Goal: Task Accomplishment & Management: Manage account settings

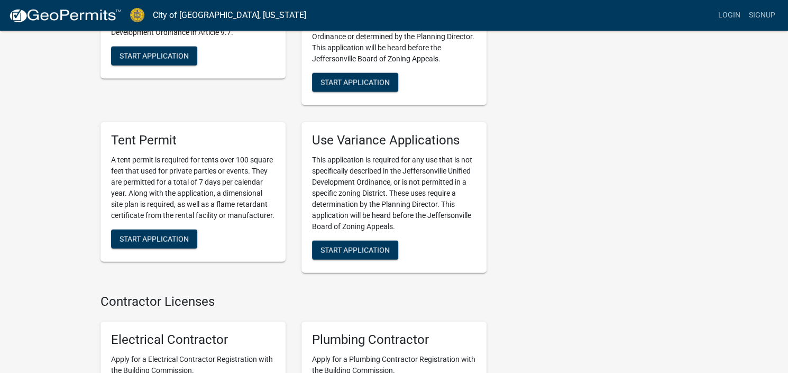
scroll to position [2115, 0]
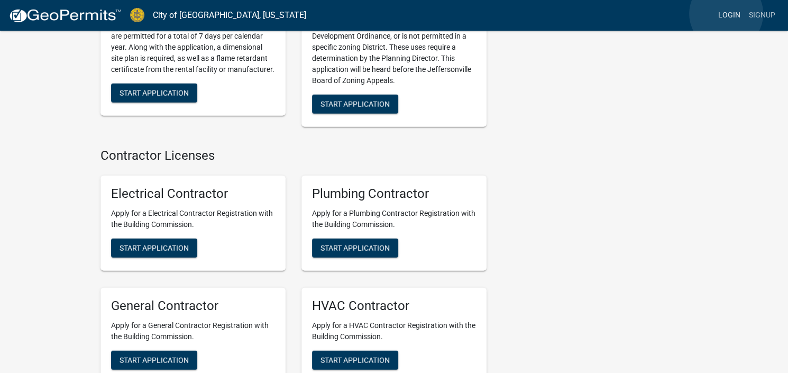
click at [726, 14] on link "Login" at bounding box center [729, 15] width 31 height 20
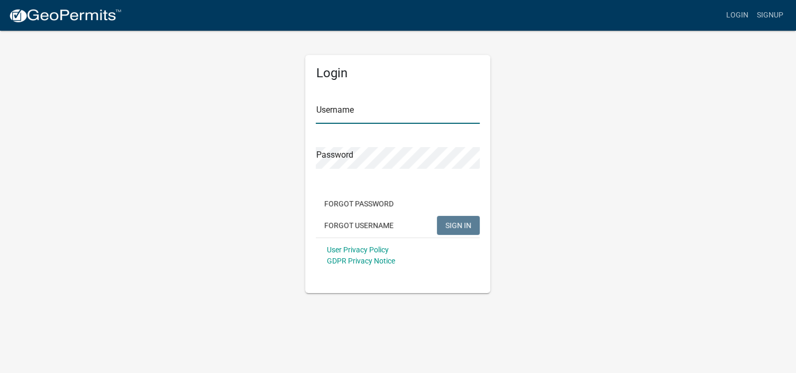
type input "[PERSON_NAME][EMAIL_ADDRESS][PERSON_NAME][DOMAIN_NAME]"
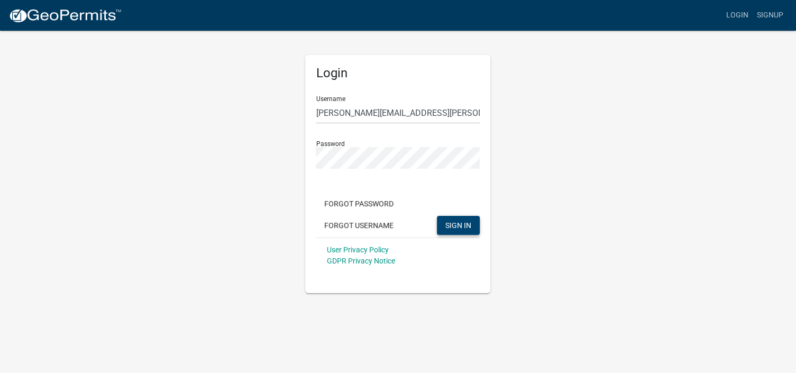
click at [459, 229] on span "SIGN IN" at bounding box center [458, 224] width 26 height 8
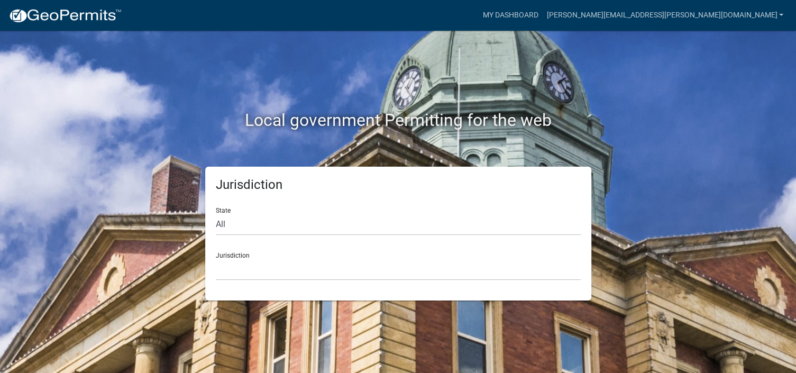
click at [224, 209] on div "State All [US_STATE] [US_STATE] [US_STATE] [US_STATE] [US_STATE] [US_STATE] [US…" at bounding box center [398, 217] width 365 height 36
click at [231, 222] on select "All [US_STATE] [US_STATE] [US_STATE] [US_STATE] [US_STATE] [US_STATE] [US_STATE…" at bounding box center [398, 225] width 365 height 22
select select "[US_STATE]"
click at [216, 214] on select "All [US_STATE] [US_STATE] [US_STATE] [US_STATE] [US_STATE] [US_STATE] [US_STATE…" at bounding box center [398, 225] width 365 height 22
click at [234, 266] on select "City of [GEOGRAPHIC_DATA], [US_STATE] City of [GEOGRAPHIC_DATA], [US_STATE] Cit…" at bounding box center [398, 270] width 365 height 22
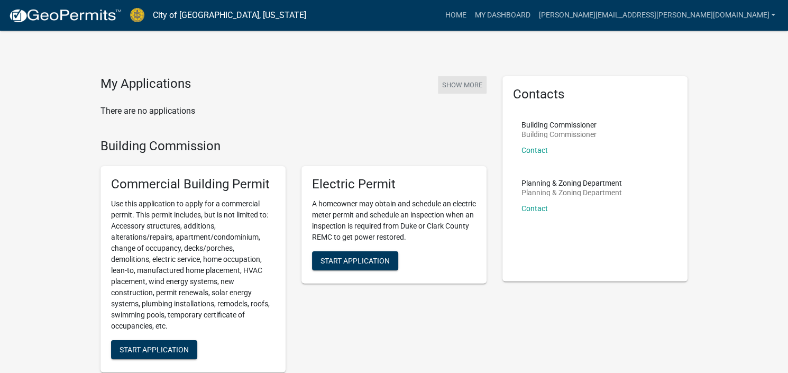
click at [458, 85] on button "Show More" at bounding box center [462, 84] width 49 height 17
